Goal: Task Accomplishment & Management: Manage account settings

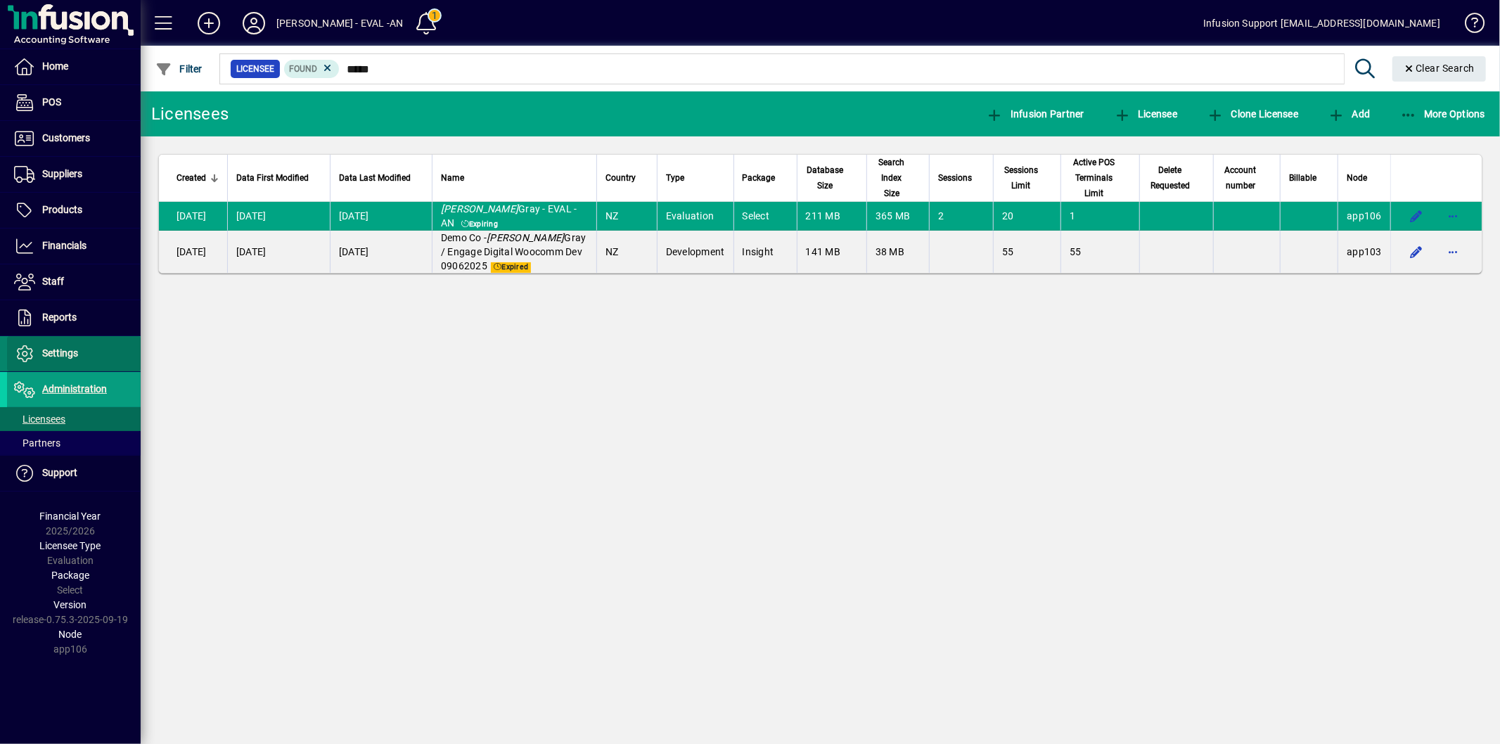
click at [66, 359] on span "Settings" at bounding box center [42, 353] width 71 height 17
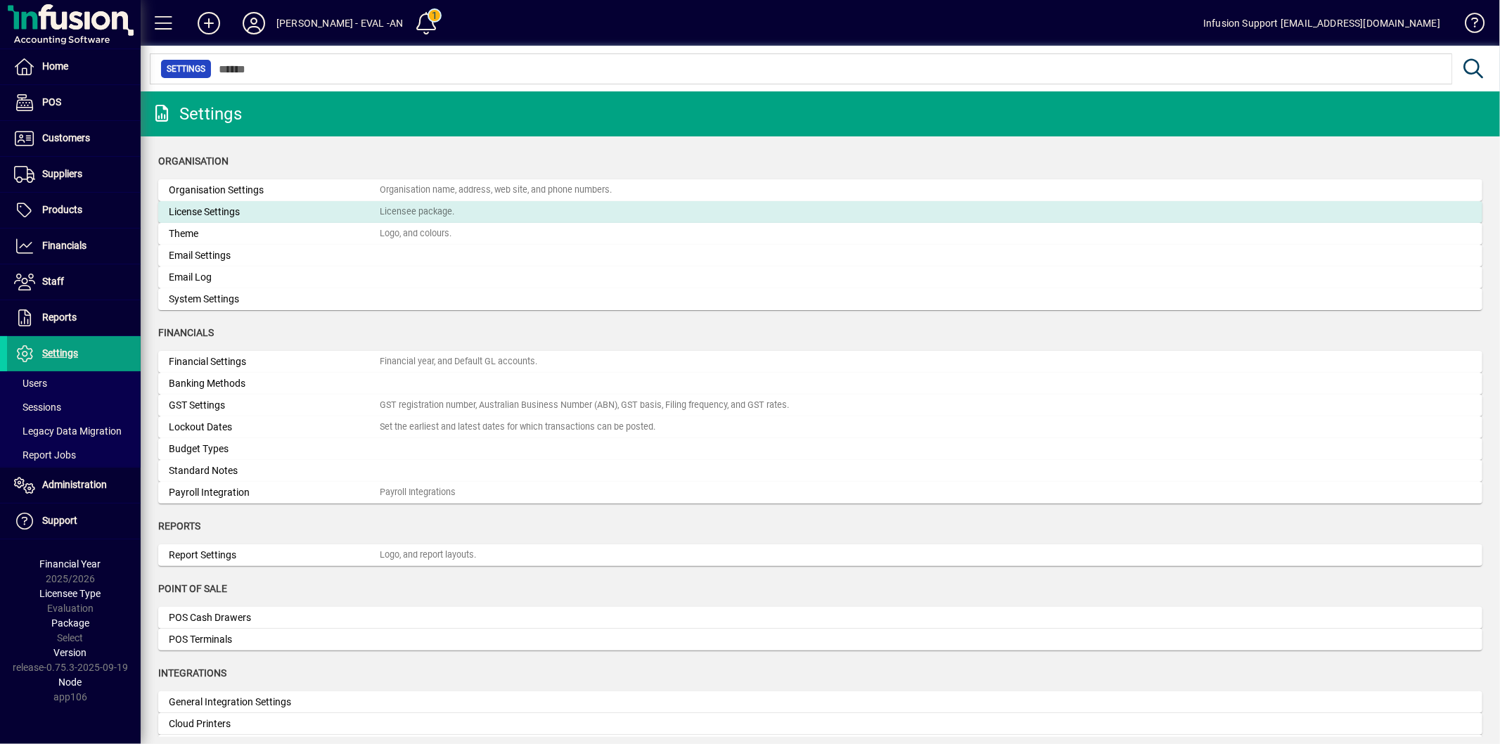
click at [227, 206] on div "License Settings" at bounding box center [274, 212] width 211 height 15
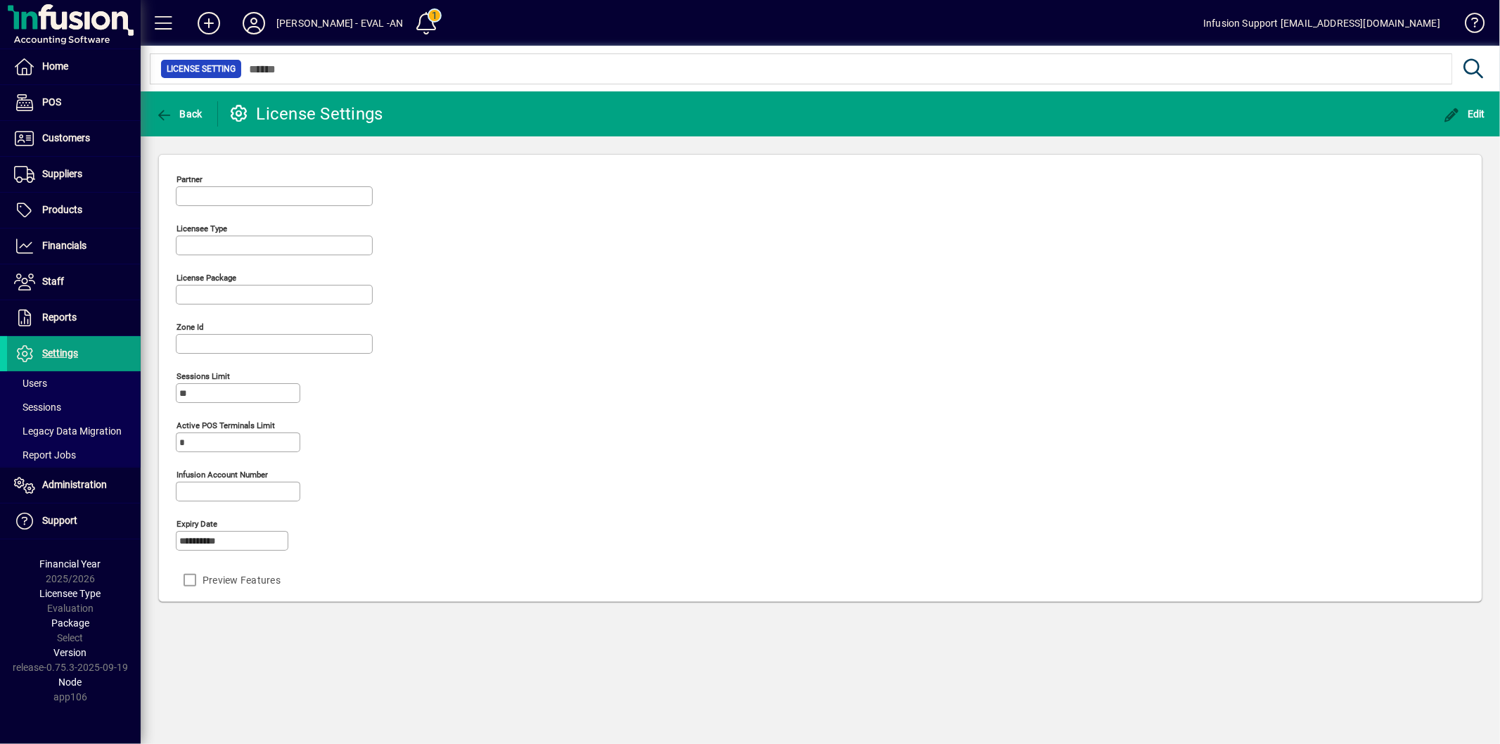
type input "**********"
type input "******"
type input "**********"
click at [1468, 110] on span "Edit" at bounding box center [1465, 113] width 42 height 11
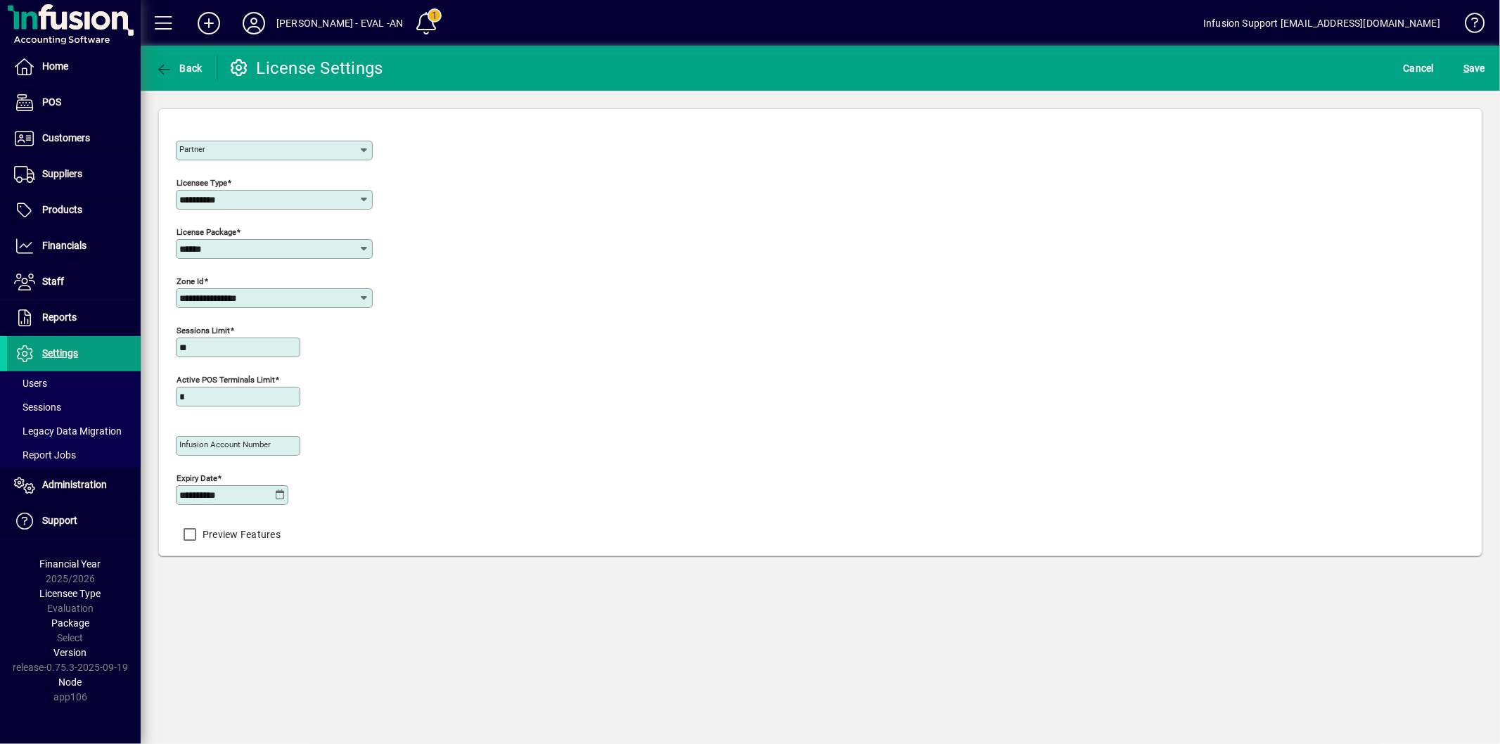
click at [277, 499] on icon at bounding box center [280, 494] width 11 height 11
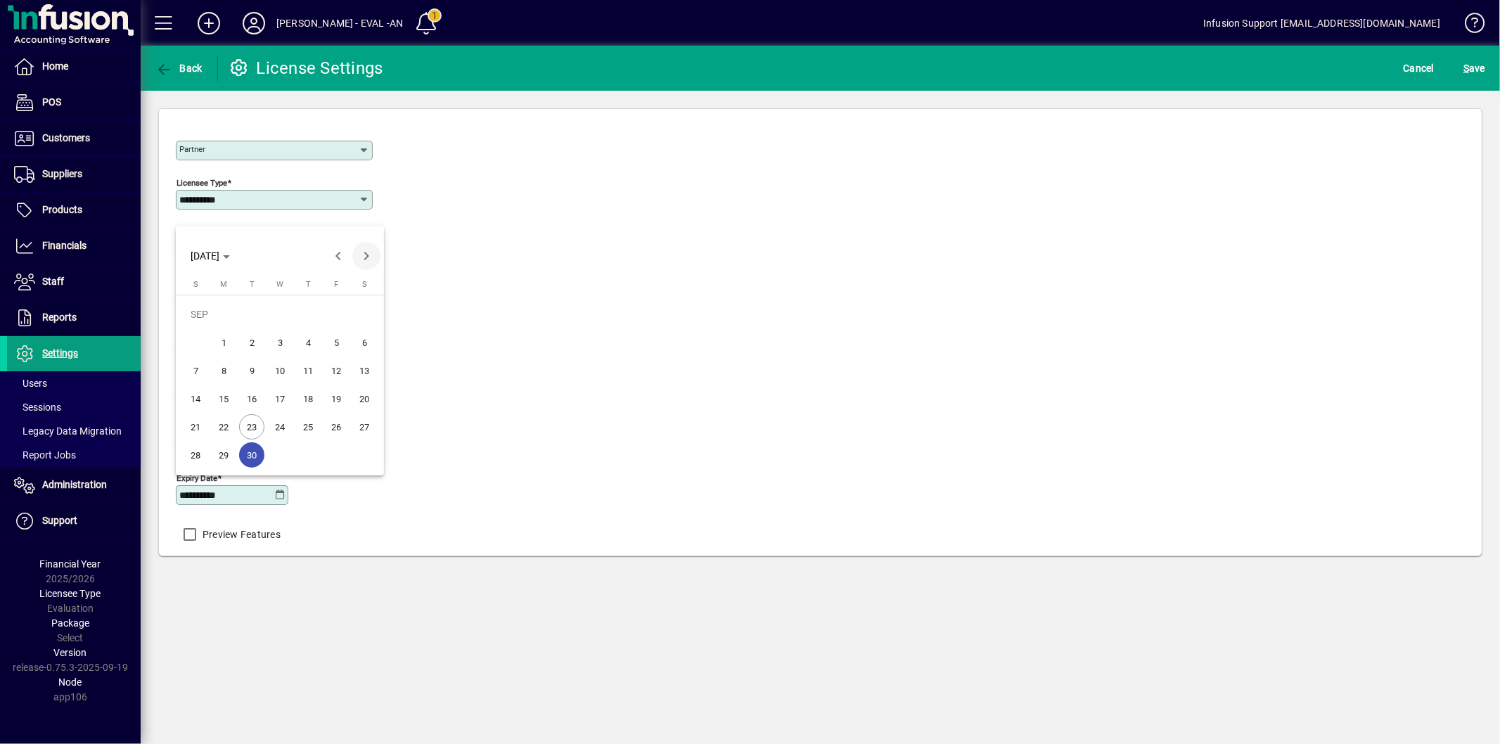
click at [367, 257] on span "Next month" at bounding box center [366, 256] width 28 height 28
click at [347, 420] on span "31" at bounding box center [335, 426] width 25 height 25
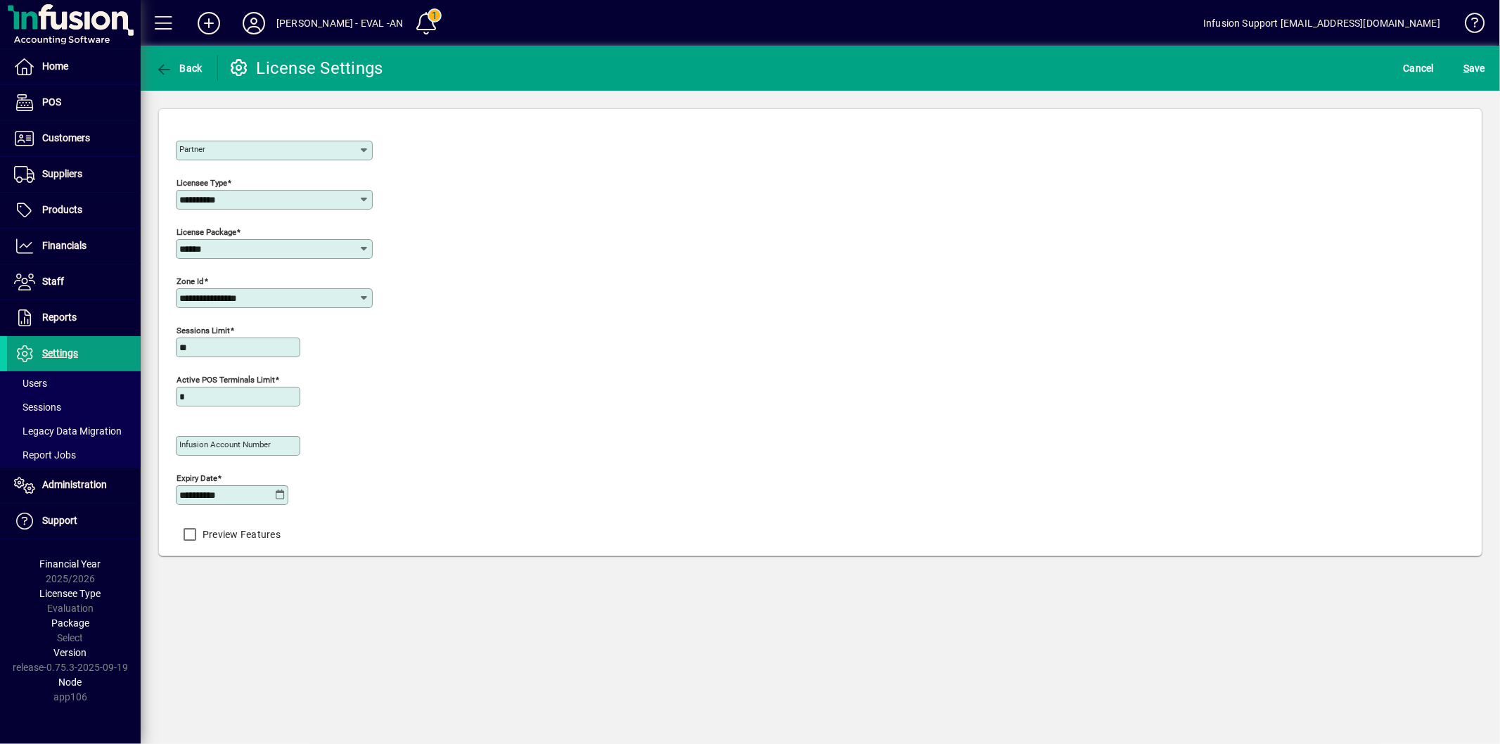
type input "**********"
click at [1478, 65] on span "S ave" at bounding box center [1474, 68] width 22 height 23
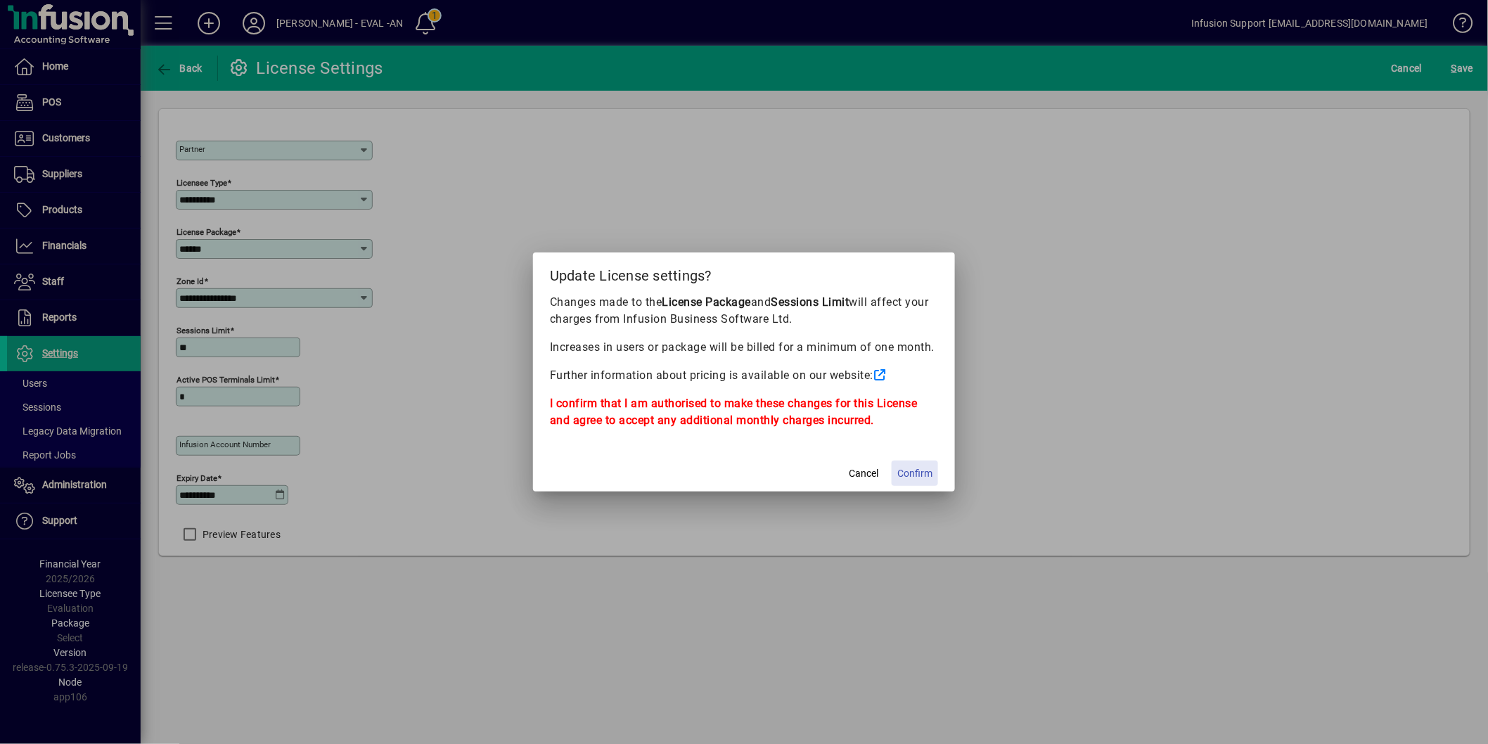
click at [923, 475] on span "Confirm" at bounding box center [914, 473] width 35 height 15
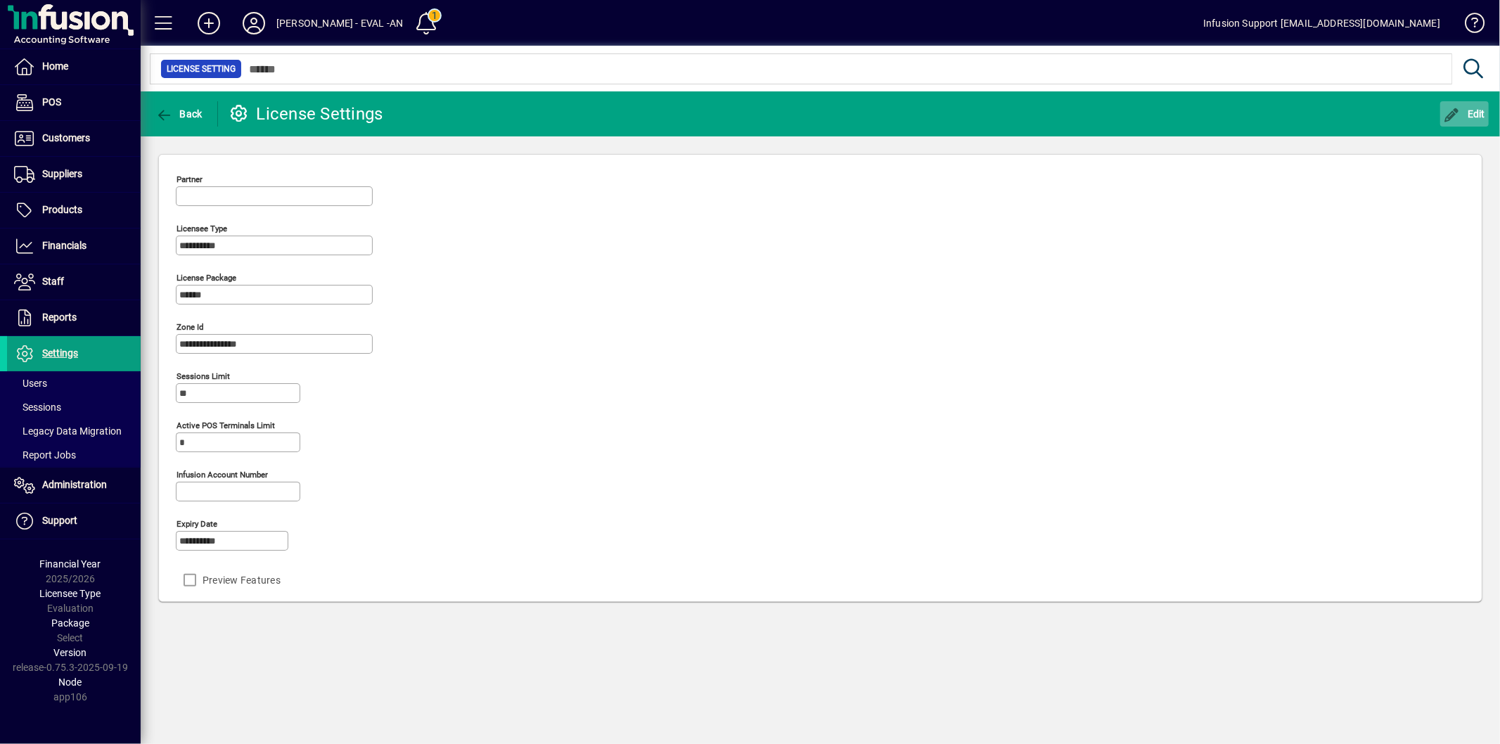
click at [1453, 113] on icon "button" at bounding box center [1453, 115] width 18 height 14
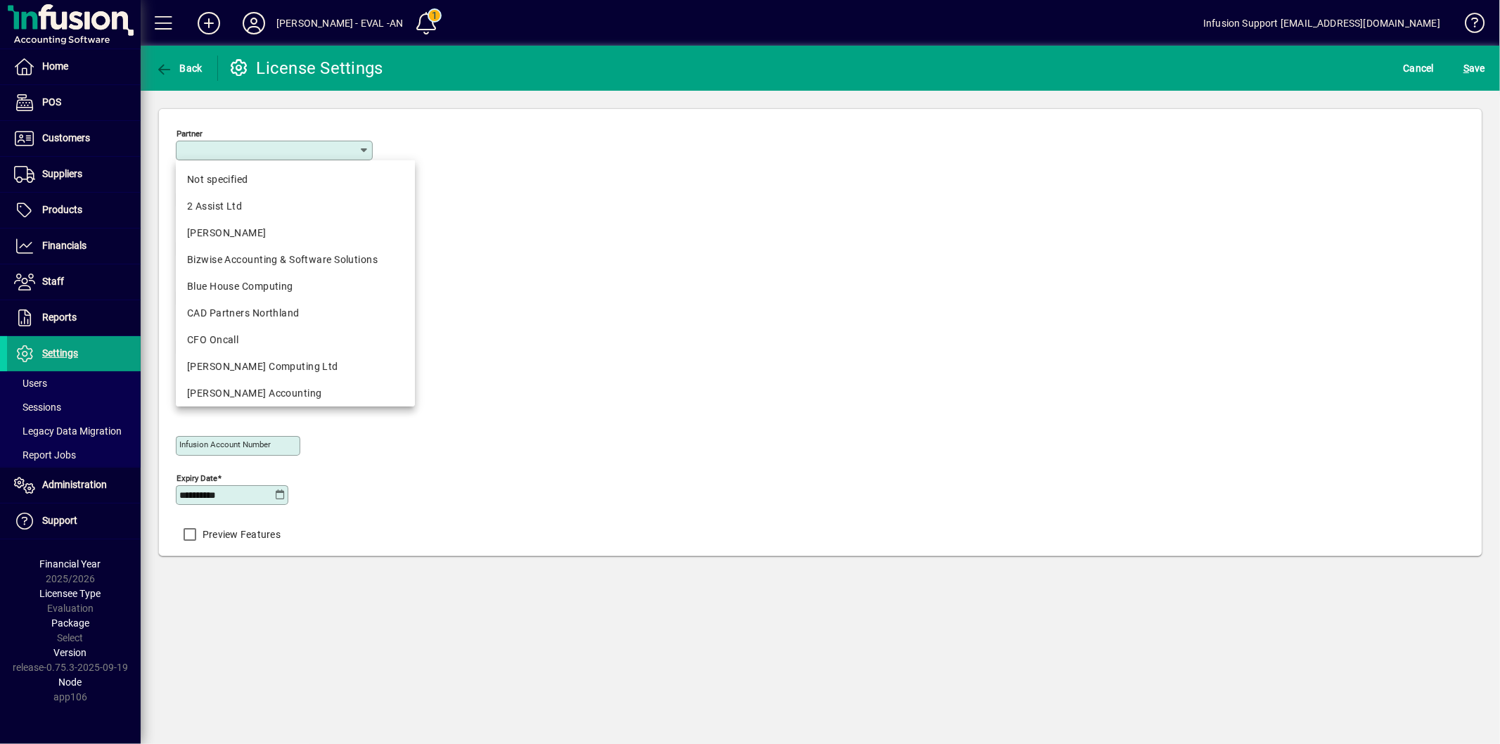
click at [236, 150] on input "Partner" at bounding box center [268, 150] width 179 height 11
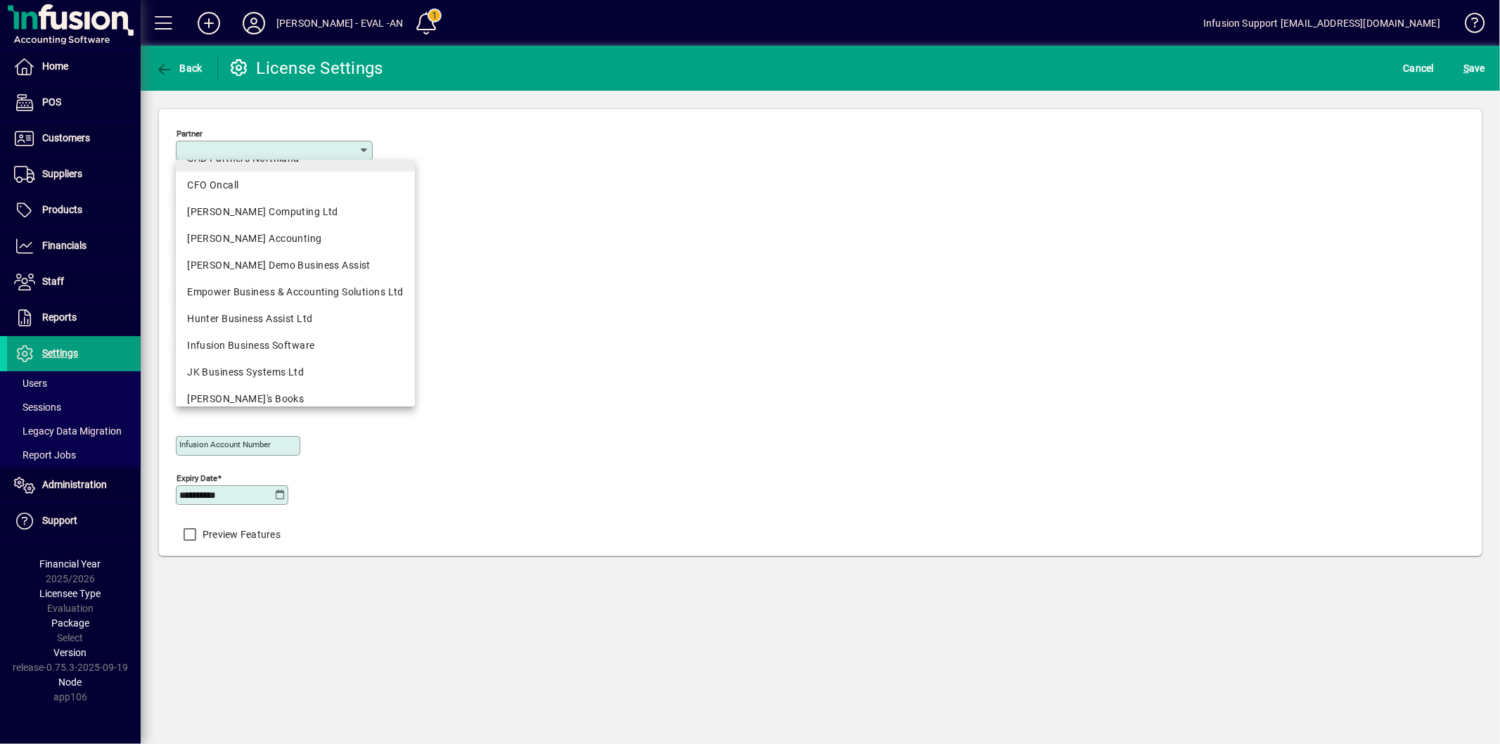
scroll to position [156, 0]
click at [264, 237] on div "Duncan Accounting" at bounding box center [295, 237] width 217 height 15
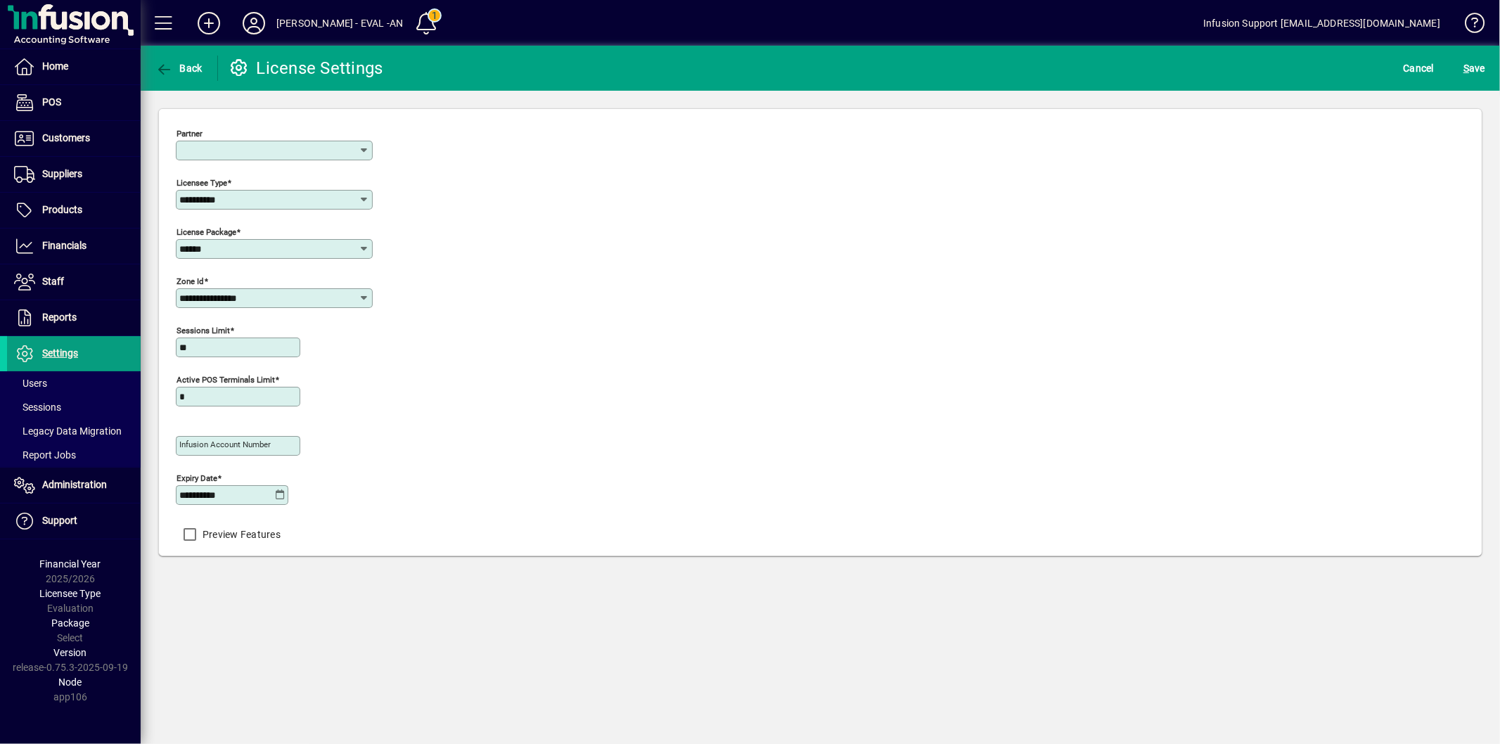
type input "**********"
click at [1463, 73] on span "S ave" at bounding box center [1474, 68] width 22 height 23
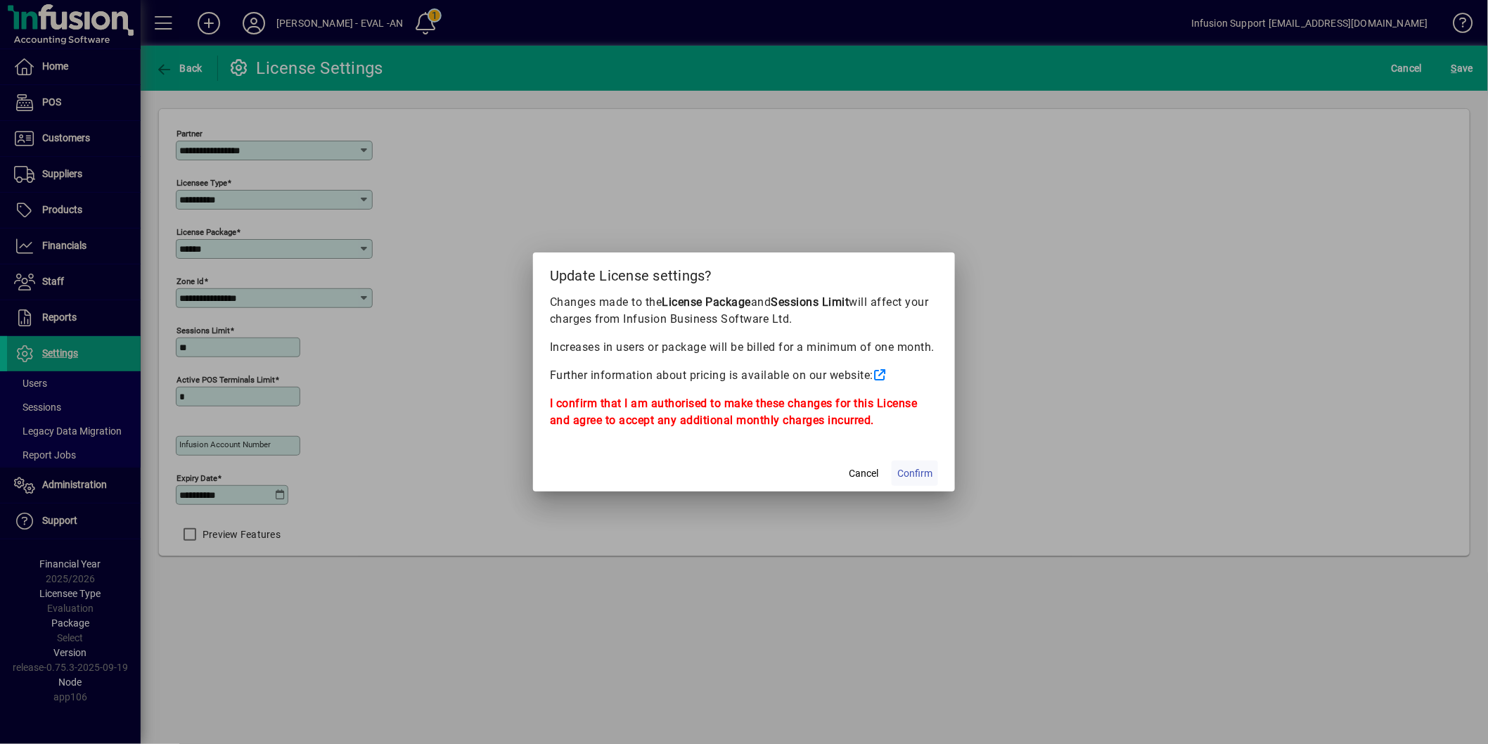
click at [904, 472] on span "Confirm" at bounding box center [914, 473] width 35 height 15
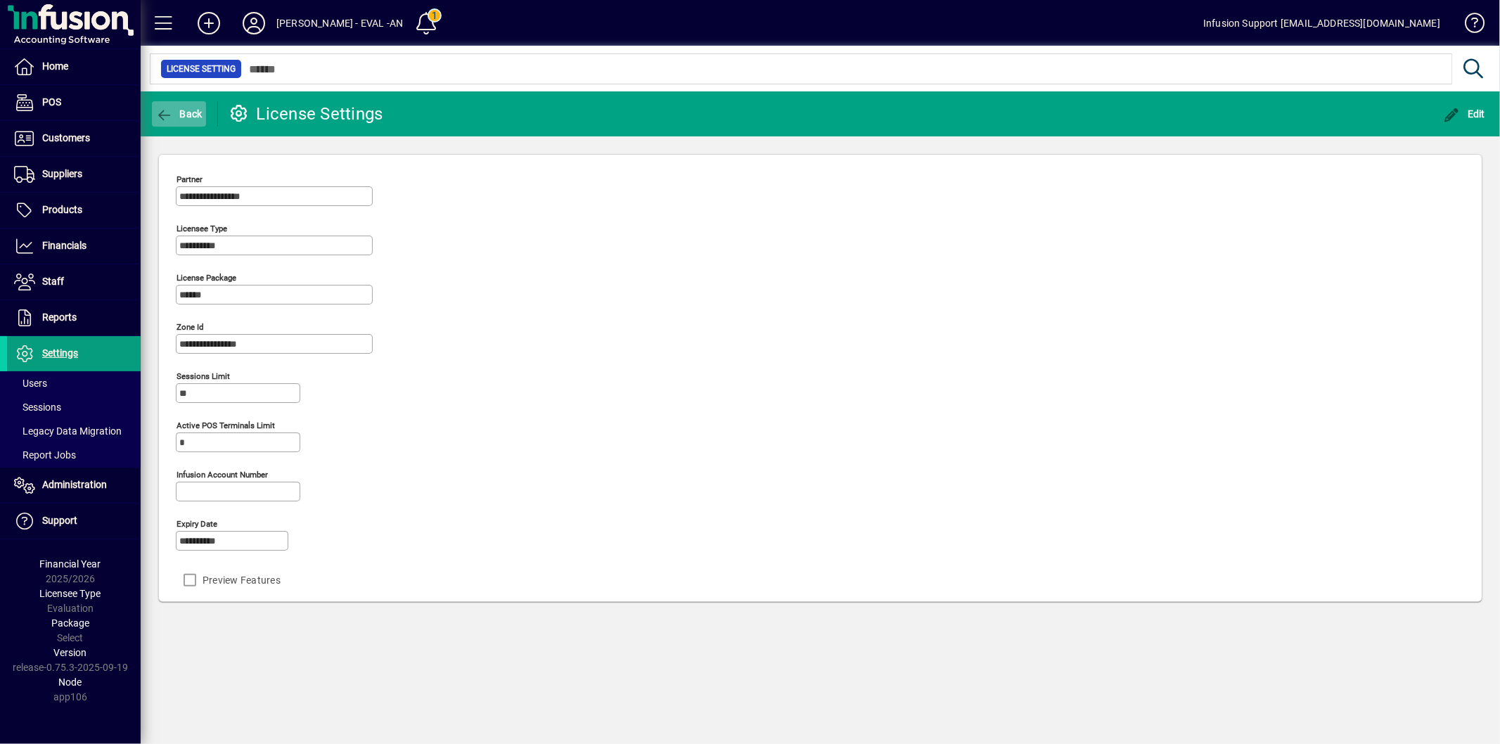
click at [167, 125] on span "button" at bounding box center [179, 114] width 54 height 34
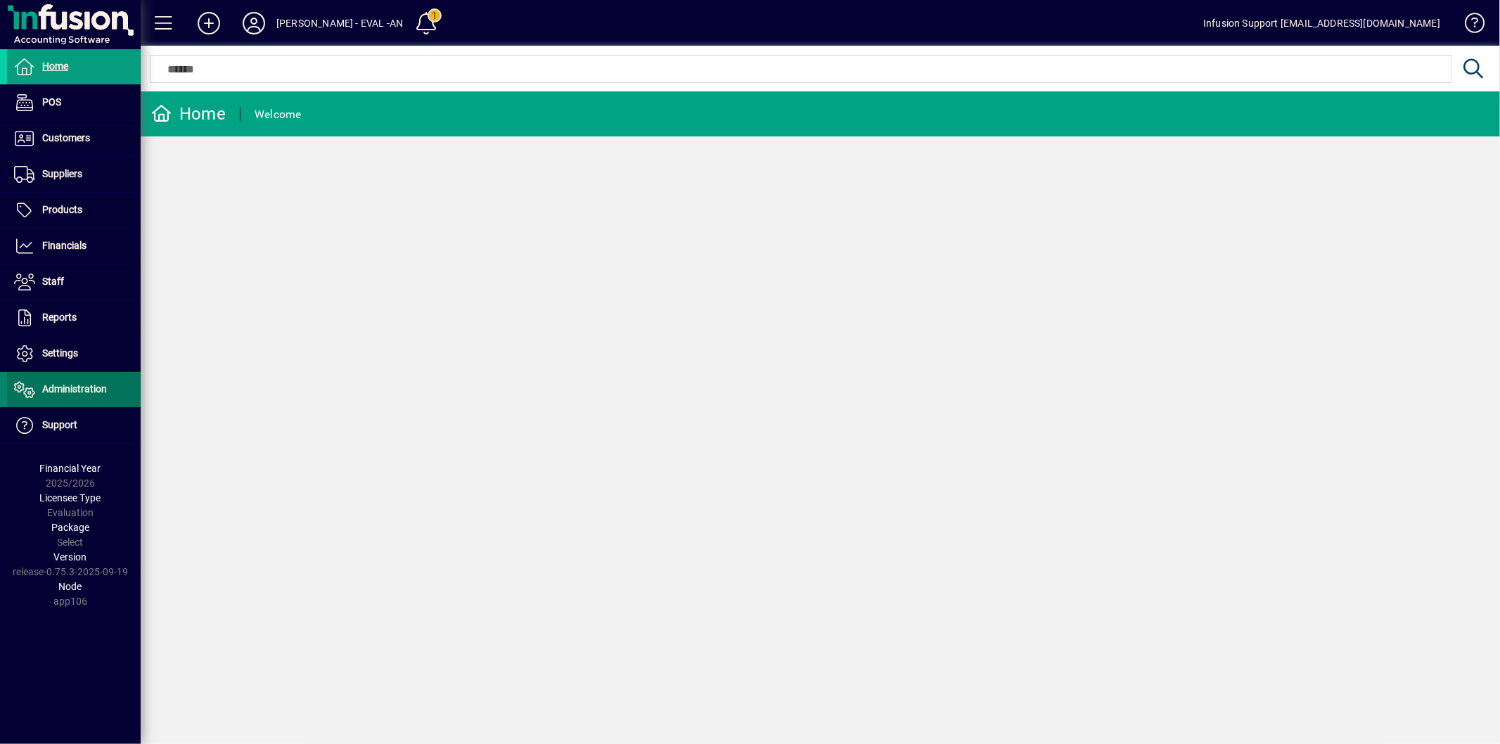
click at [77, 383] on span "Administration" at bounding box center [57, 389] width 100 height 17
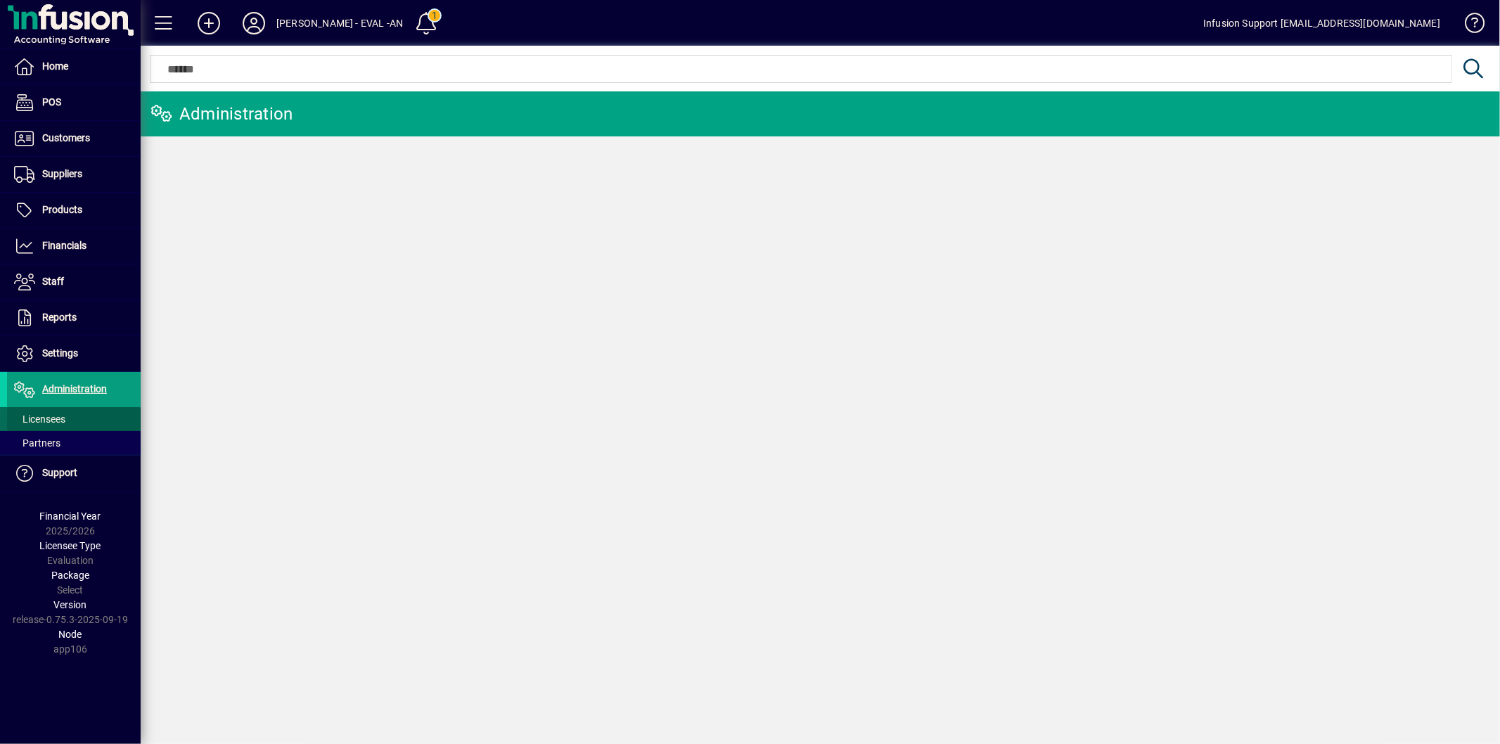
click at [78, 418] on span at bounding box center [74, 419] width 134 height 34
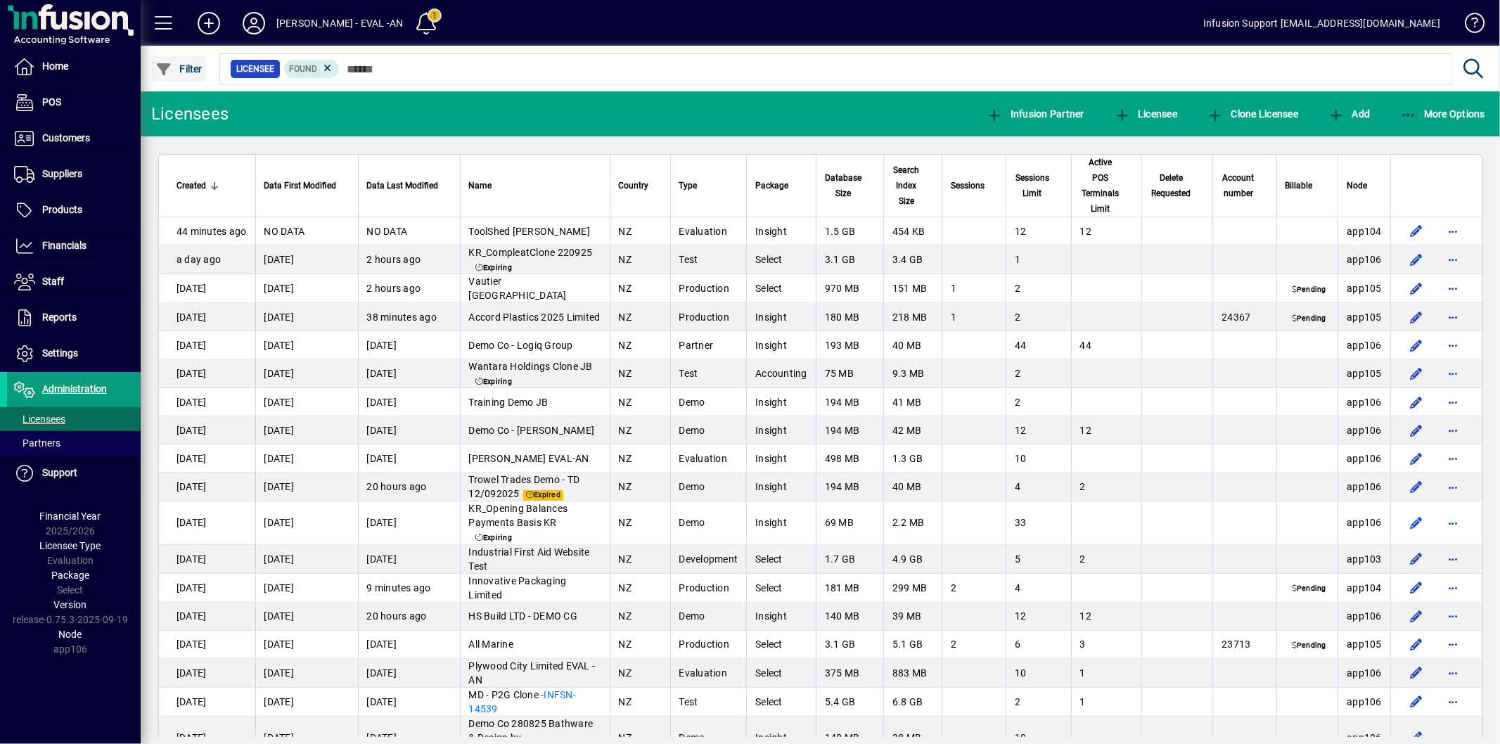
click at [177, 59] on span "button" at bounding box center [179, 69] width 54 height 34
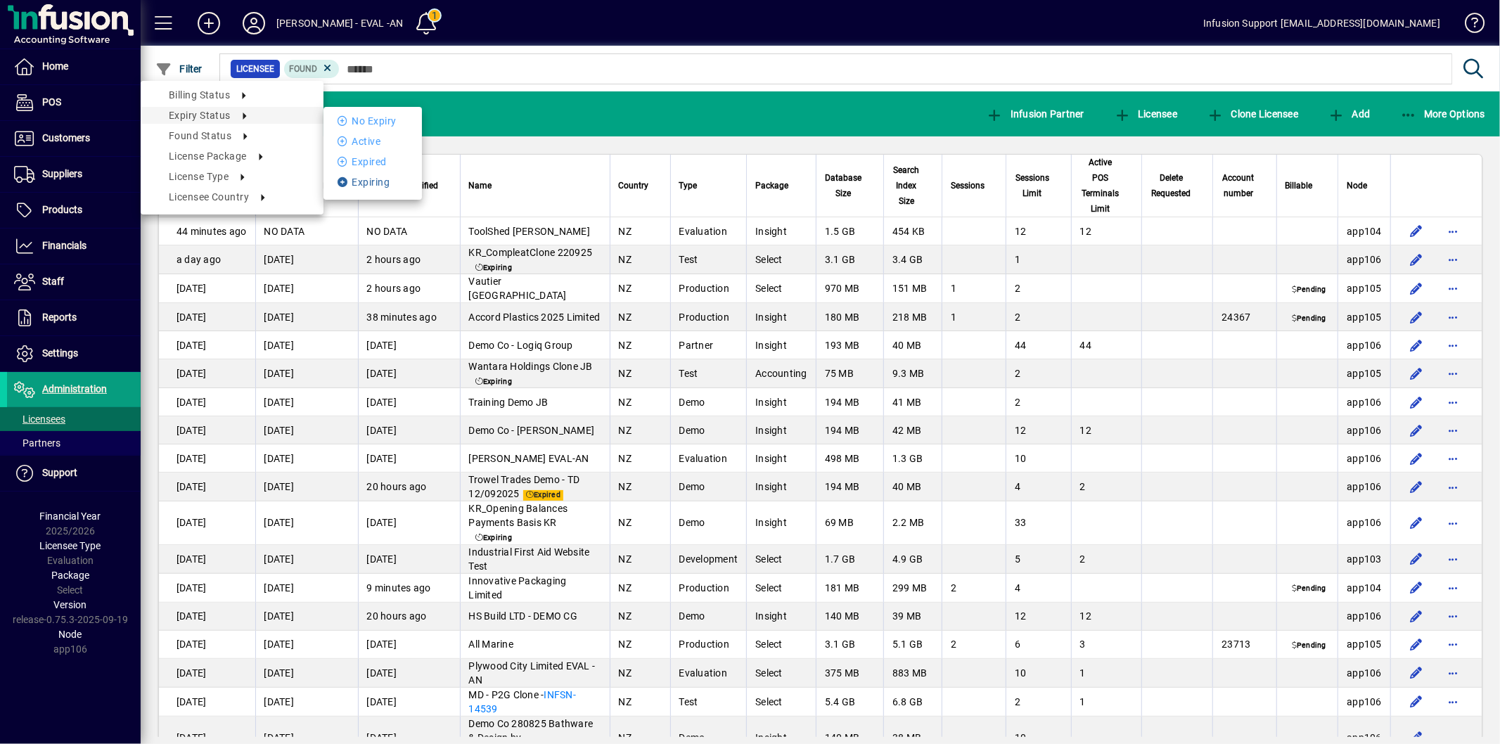
click at [350, 180] on icon at bounding box center [345, 182] width 14 height 10
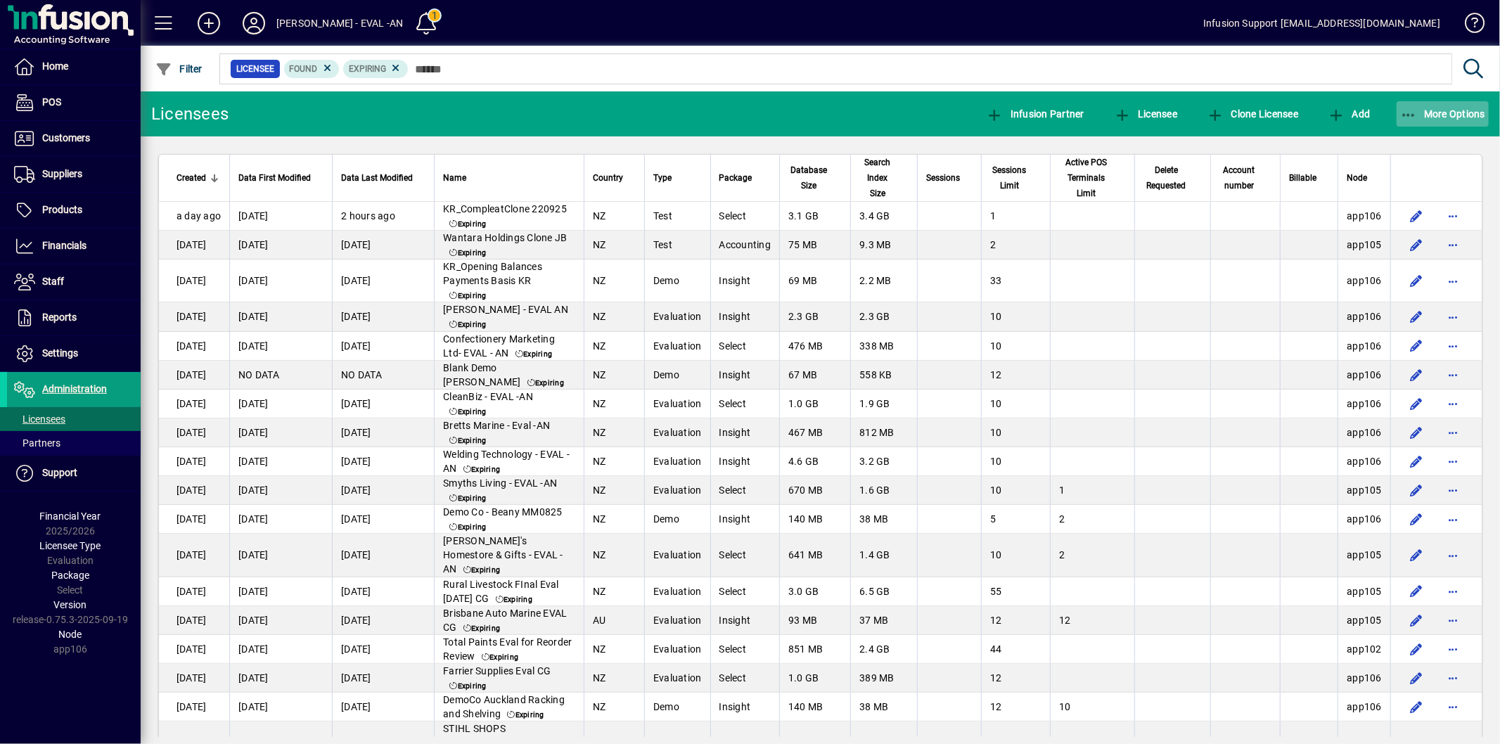
click at [1419, 115] on span "More Options" at bounding box center [1443, 113] width 86 height 11
click at [1340, 109] on div at bounding box center [750, 372] width 1500 height 744
click at [395, 69] on icon at bounding box center [396, 68] width 13 height 13
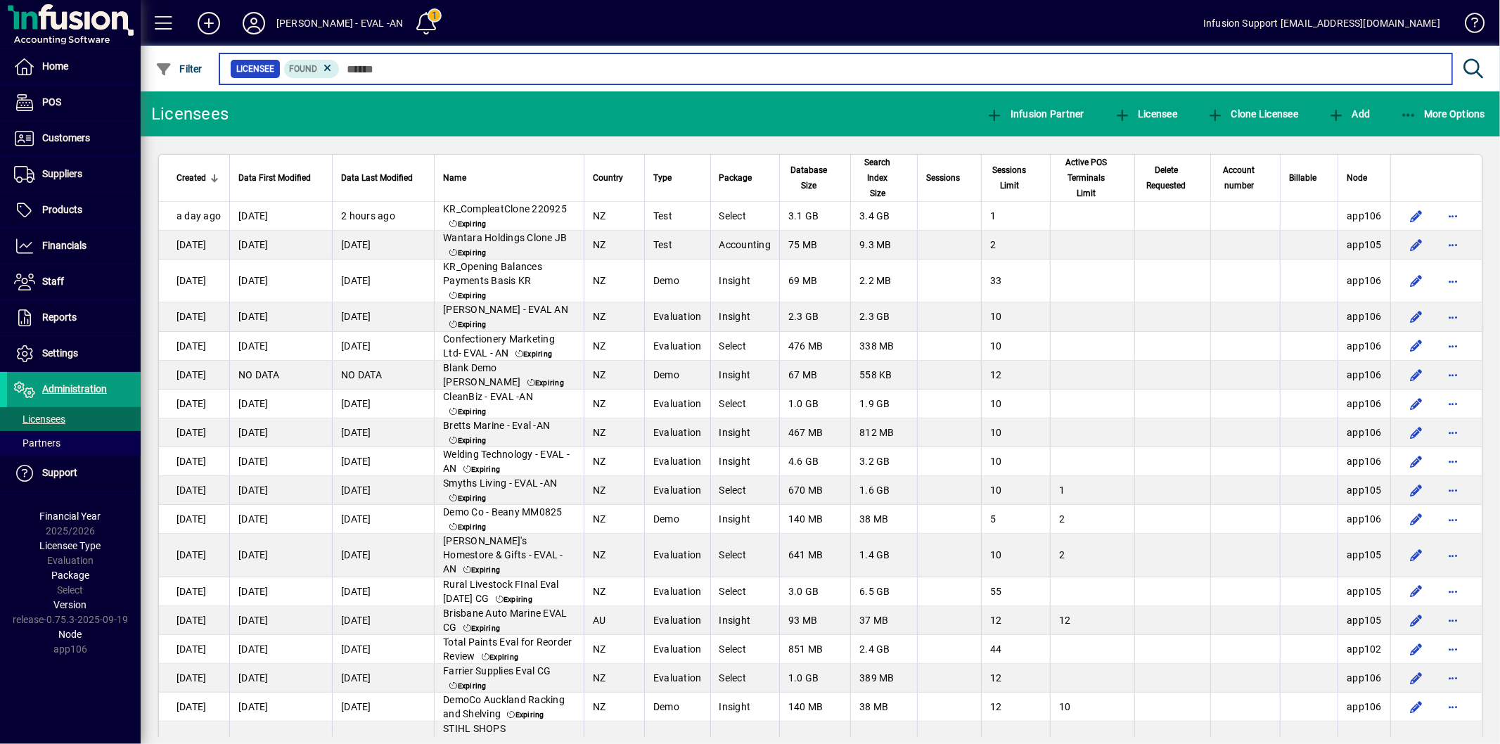
click at [362, 69] on input "text" at bounding box center [890, 69] width 1101 height 20
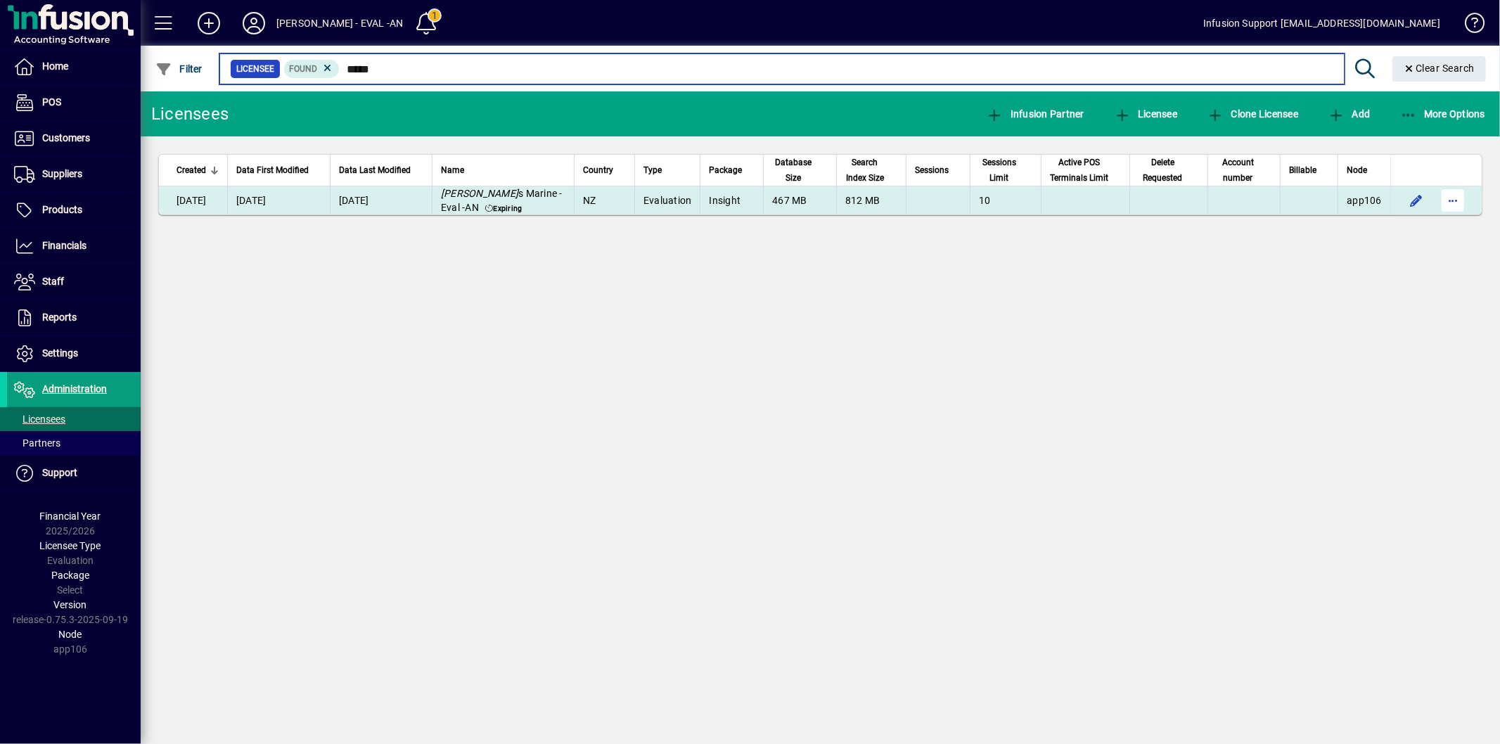
type input "*****"
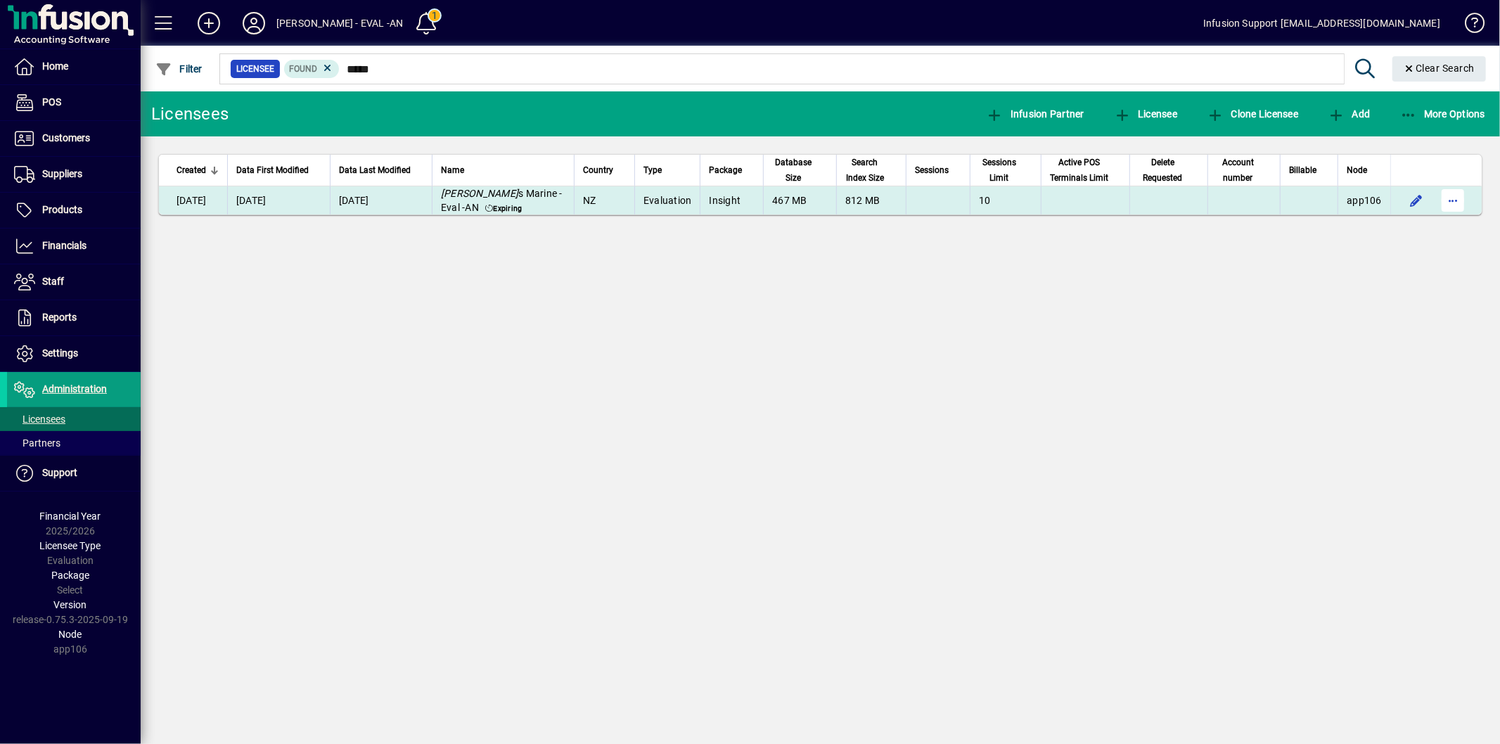
click at [1454, 204] on span "button" at bounding box center [1453, 201] width 34 height 34
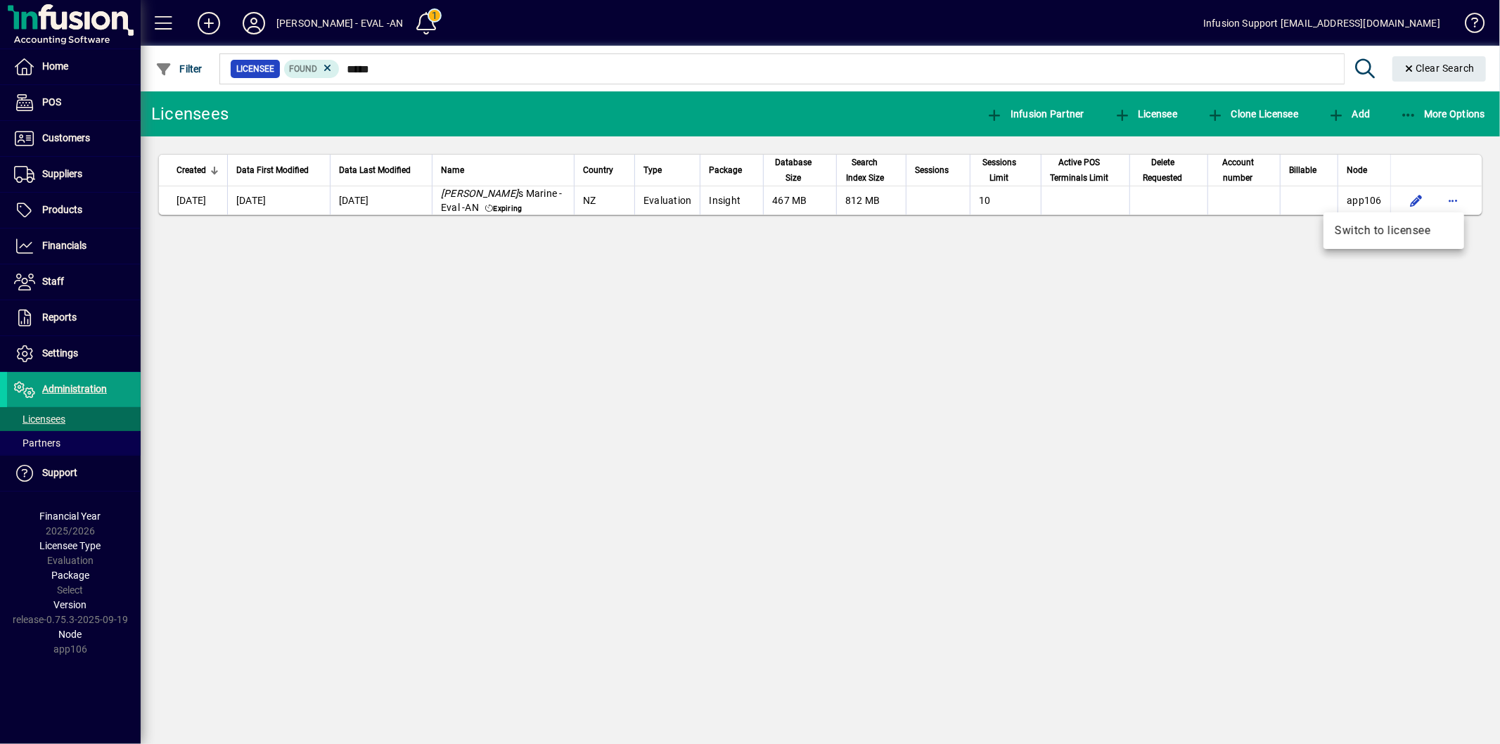
drag, startPoint x: 1409, startPoint y: 228, endPoint x: 1390, endPoint y: 227, distance: 19.0
click at [1409, 229] on span "Switch to licensee" at bounding box center [1394, 230] width 118 height 17
